Goal: Information Seeking & Learning: Learn about a topic

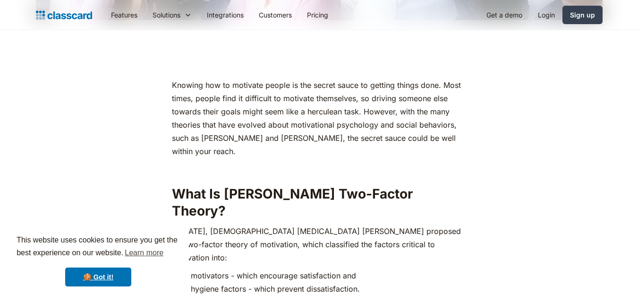
scroll to position [413, 0]
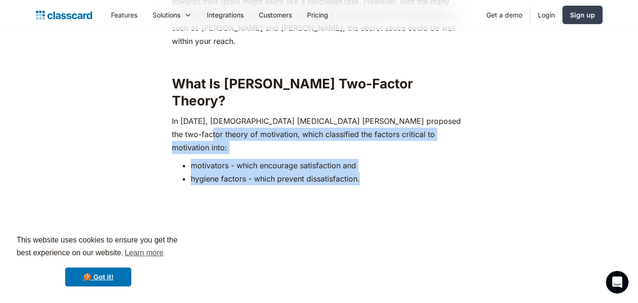
scroll to position [0, 0]
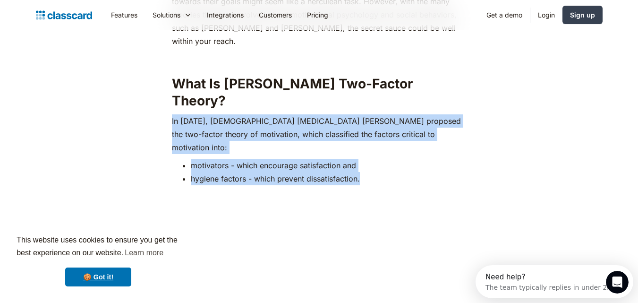
drag, startPoint x: 368, startPoint y: 144, endPoint x: 171, endPoint y: 105, distance: 200.8
copy div "In [DATE], [DEMOGRAPHIC_DATA] [MEDICAL_DATA] [PERSON_NAME] proposed the two-fac…"
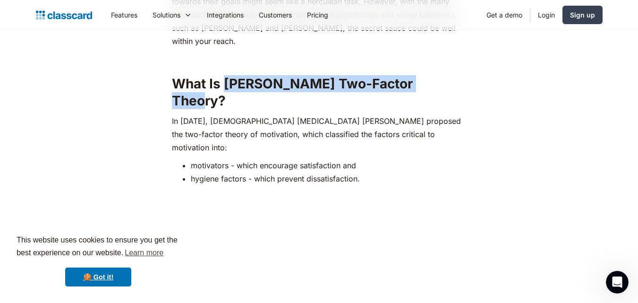
drag, startPoint x: 228, startPoint y: 81, endPoint x: 436, endPoint y: 75, distance: 208.8
click at [436, 75] on h2 "What Is [PERSON_NAME] Two-Factor Theory?" at bounding box center [319, 92] width 294 height 34
copy strong "[PERSON_NAME] Two-Factor Theory?"
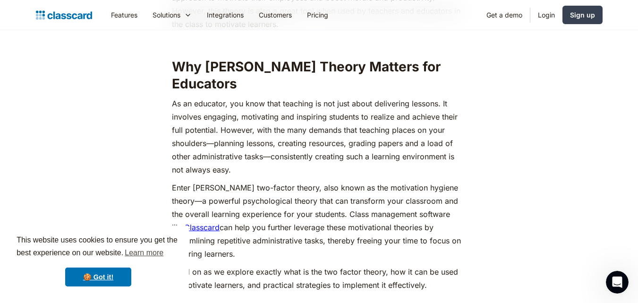
scroll to position [1359, 0]
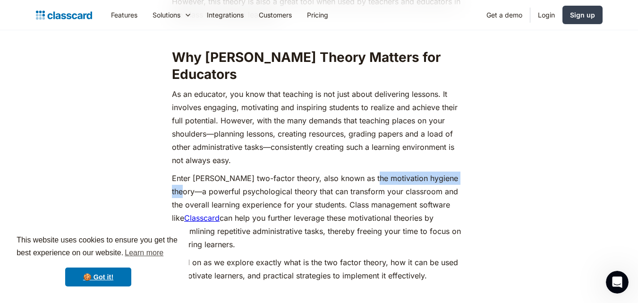
drag, startPoint x: 367, startPoint y: 149, endPoint x: 464, endPoint y: 152, distance: 96.4
click at [464, 171] on p "Enter [PERSON_NAME] two-factor theory, also known as the motivation hygiene the…" at bounding box center [319, 210] width 294 height 79
copy p "motivation hygiene theory"
click at [313, 171] on p "Enter [PERSON_NAME] two-factor theory, also known as the motivation hygiene the…" at bounding box center [319, 210] width 294 height 79
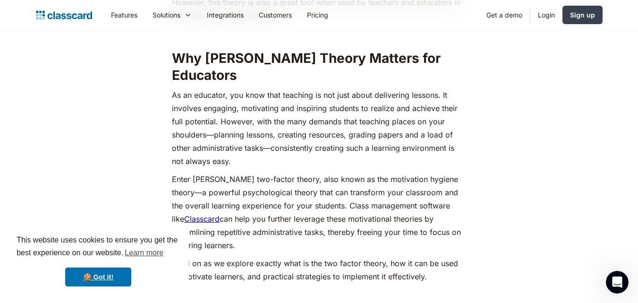
scroll to position [1367, 0]
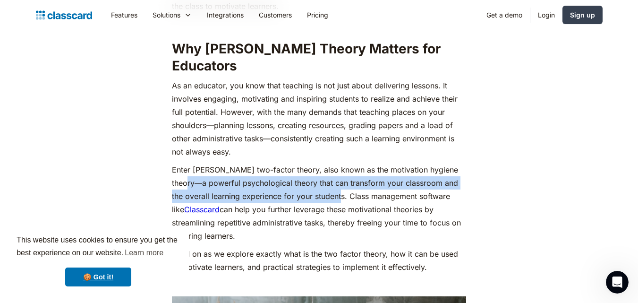
drag, startPoint x: 180, startPoint y: 154, endPoint x: 336, endPoint y: 163, distance: 155.6
click at [336, 163] on p "Enter [PERSON_NAME] two-factor theory, also known as the motivation hygiene the…" at bounding box center [319, 202] width 294 height 79
copy p "a powerful psychological theory that can transform your classroom and the overa…"
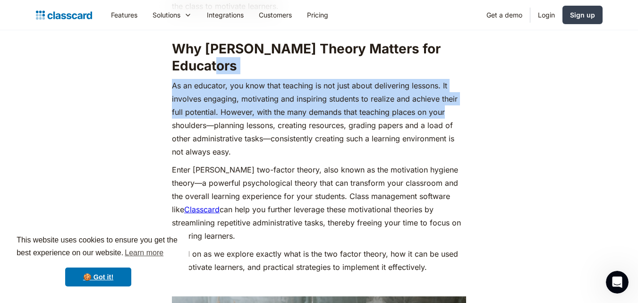
drag, startPoint x: 637, startPoint y: 84, endPoint x: 642, endPoint y: 39, distance: 44.6
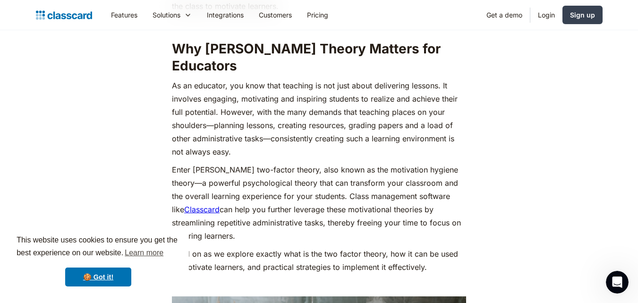
drag, startPoint x: 637, startPoint y: 84, endPoint x: 643, endPoint y: 81, distance: 6.1
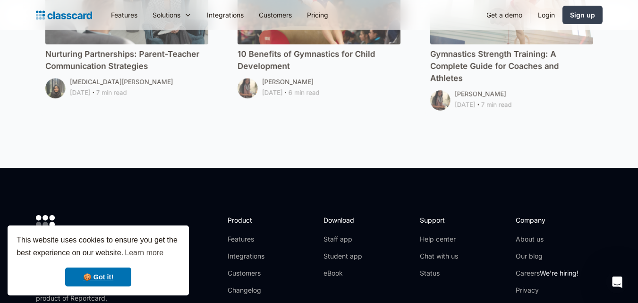
scroll to position [6501, 0]
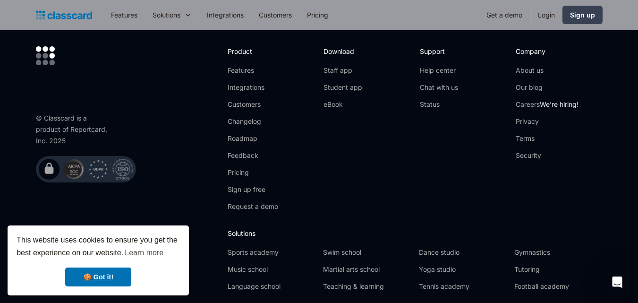
drag, startPoint x: 641, startPoint y: 88, endPoint x: 344, endPoint y: 90, distance: 297.5
click at [344, 90] on div "Download Staff app Student app eBook" at bounding box center [366, 132] width 86 height 172
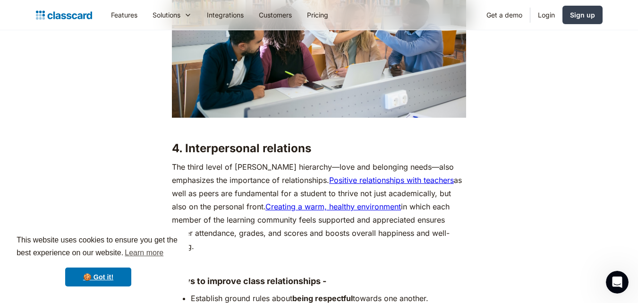
scroll to position [2823, 0]
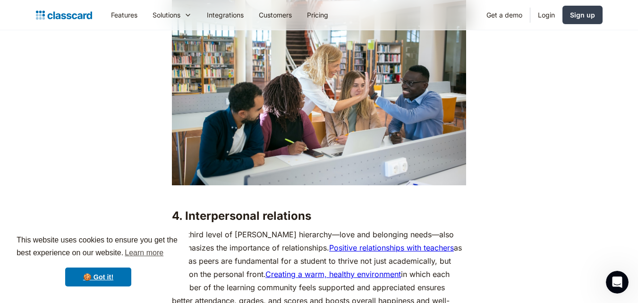
drag, startPoint x: 637, startPoint y: 133, endPoint x: 637, endPoint y: 120, distance: 12.7
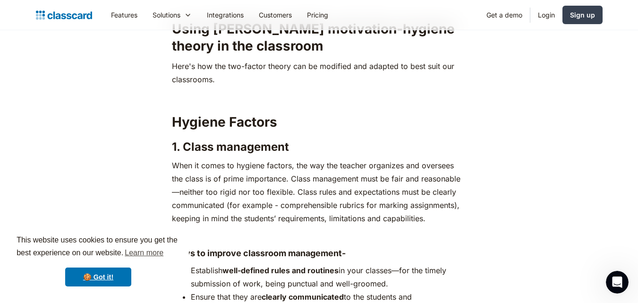
scroll to position [1856, 0]
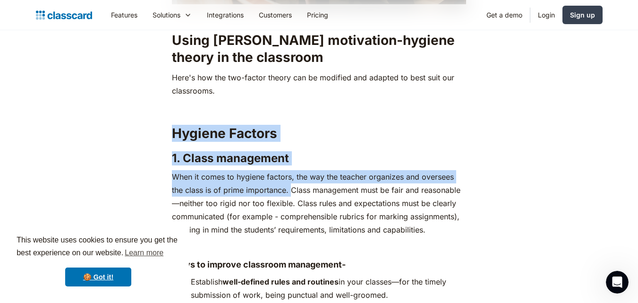
drag, startPoint x: 172, startPoint y: 105, endPoint x: 290, endPoint y: 156, distance: 128.6
copy div "Hygiene Factors 1. Class management When it comes to hygiene factors, the way t…"
